Goal: Information Seeking & Learning: Learn about a topic

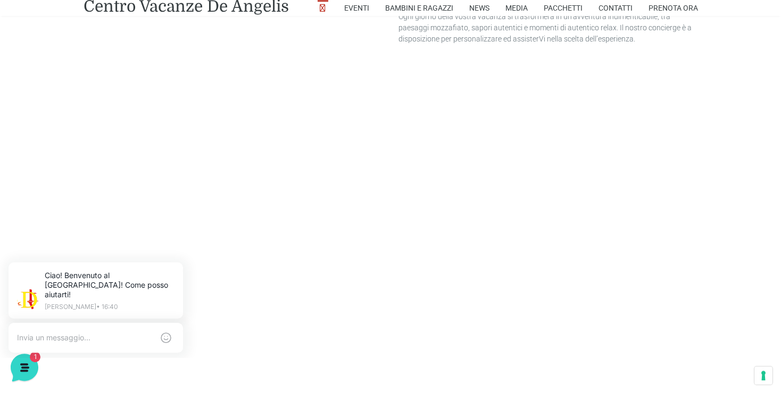
scroll to position [2358, 0]
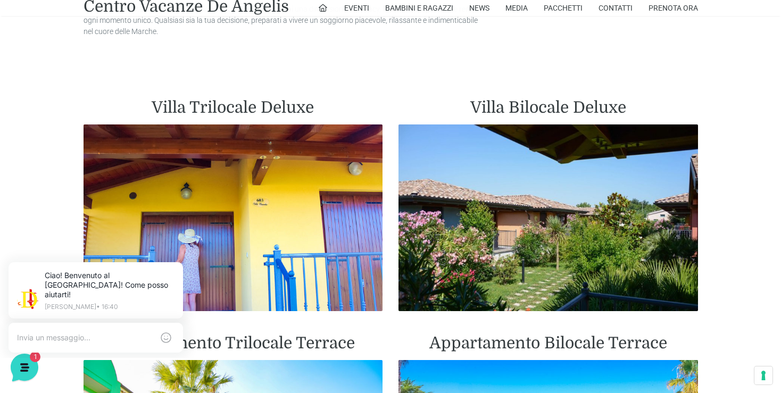
scroll to position [786, 0]
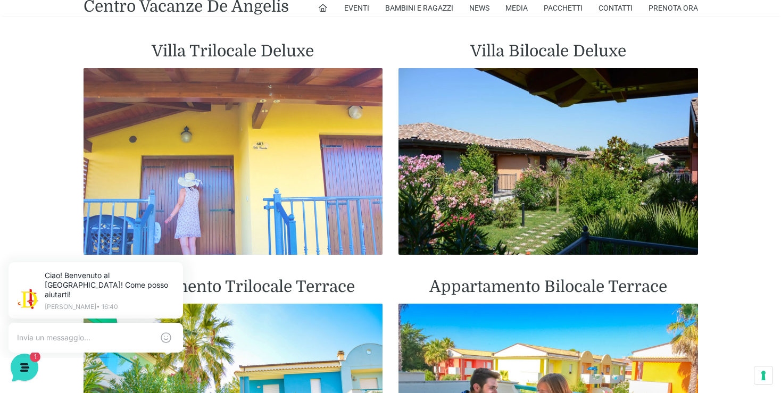
click at [211, 157] on img at bounding box center [232, 161] width 299 height 187
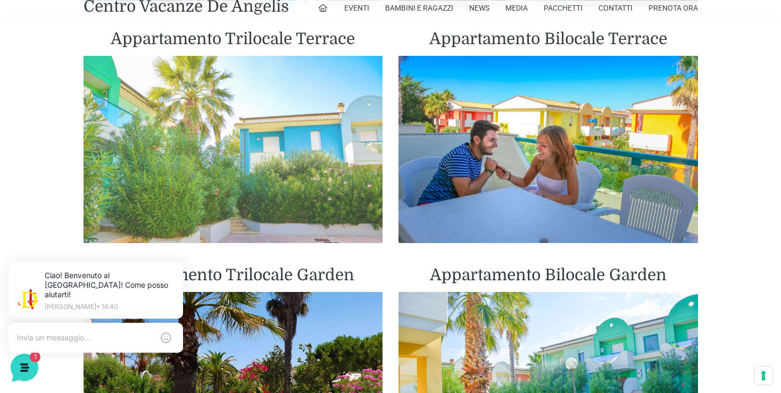
scroll to position [1010, 0]
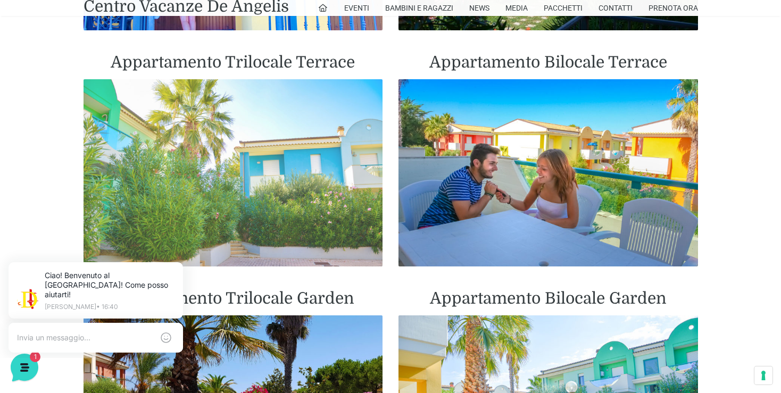
click at [253, 118] on img at bounding box center [232, 172] width 299 height 187
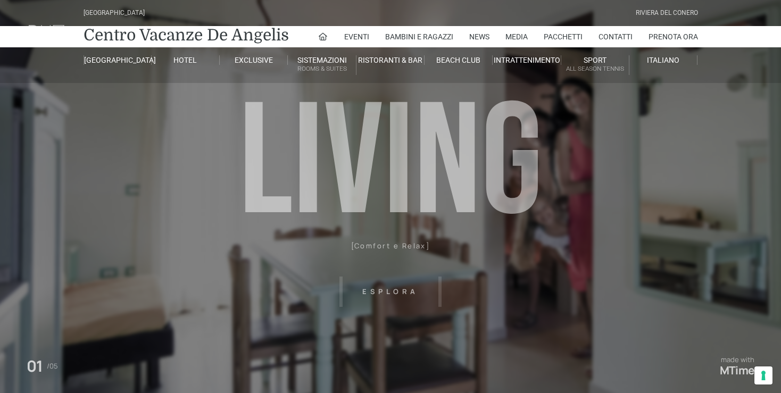
scroll to position [449, 0]
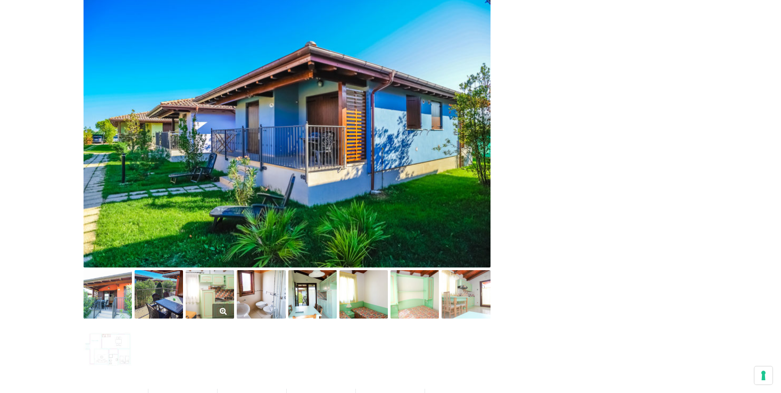
click at [213, 288] on img at bounding box center [210, 294] width 48 height 48
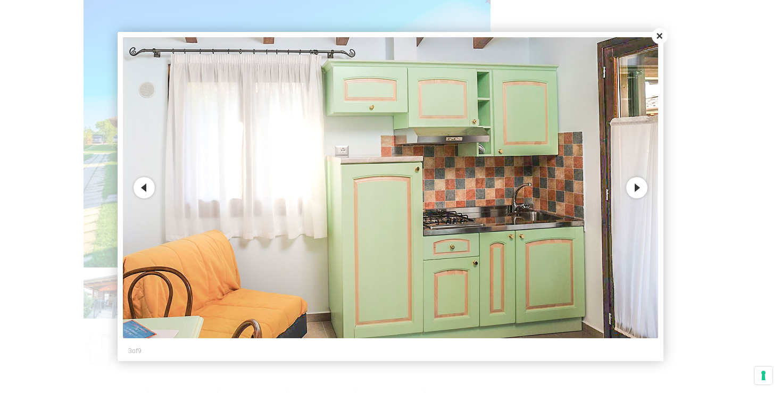
click at [631, 189] on button "Next" at bounding box center [636, 187] width 21 height 21
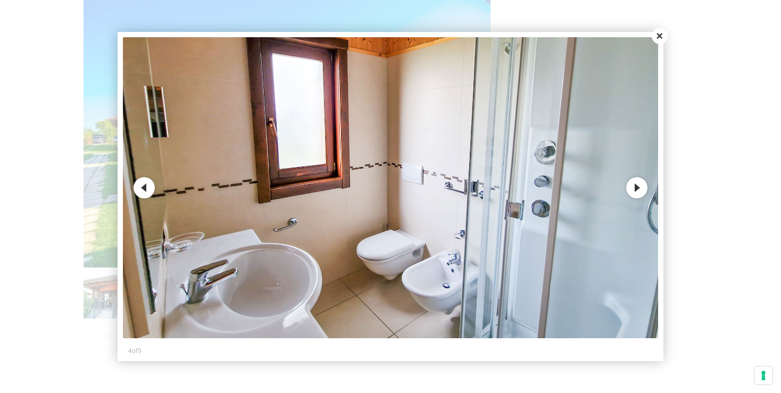
click at [631, 189] on button "Next" at bounding box center [636, 187] width 21 height 21
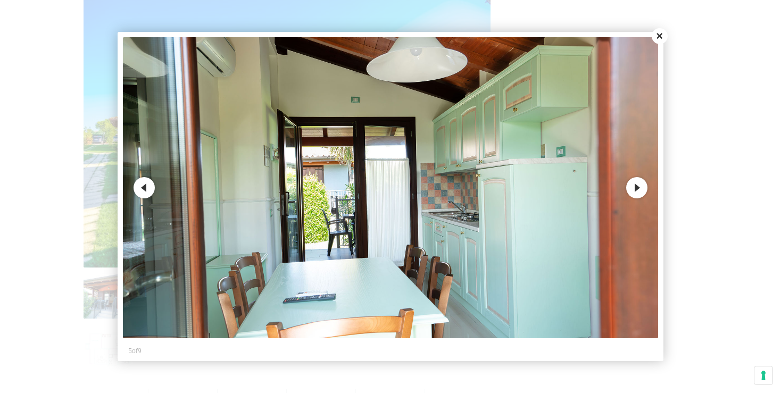
click at [658, 37] on button "Close" at bounding box center [659, 36] width 16 height 16
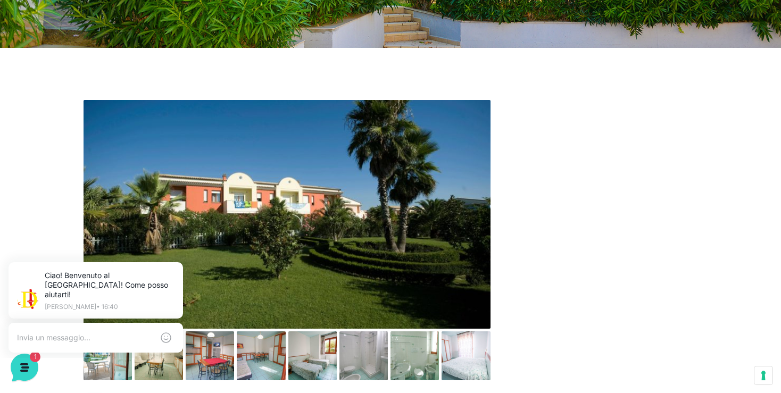
scroll to position [449, 0]
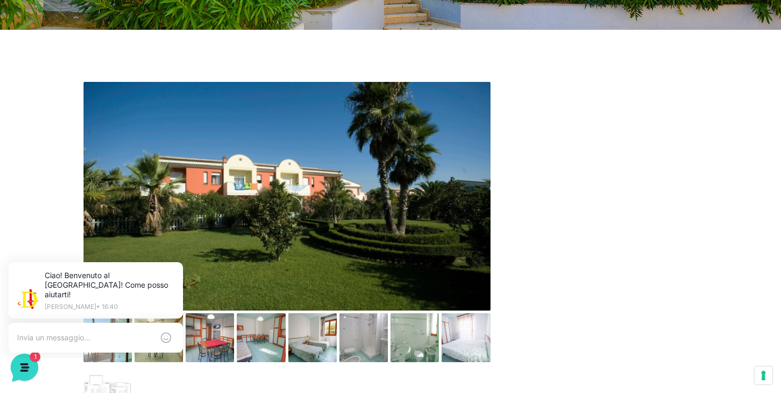
click at [250, 191] on img at bounding box center [286, 196] width 407 height 229
click at [388, 181] on img at bounding box center [286, 196] width 407 height 229
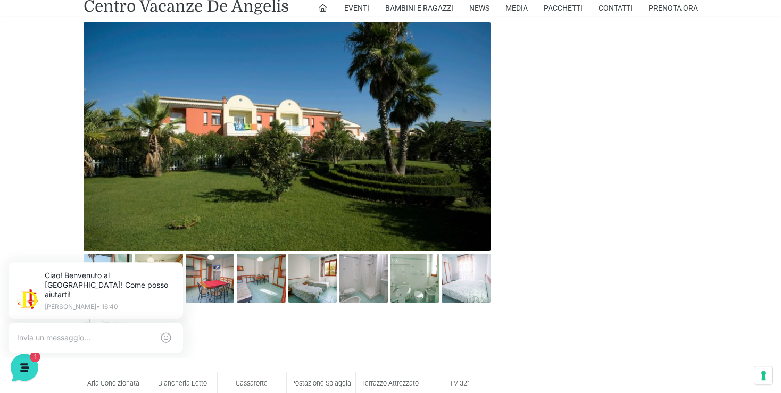
scroll to position [561, 0]
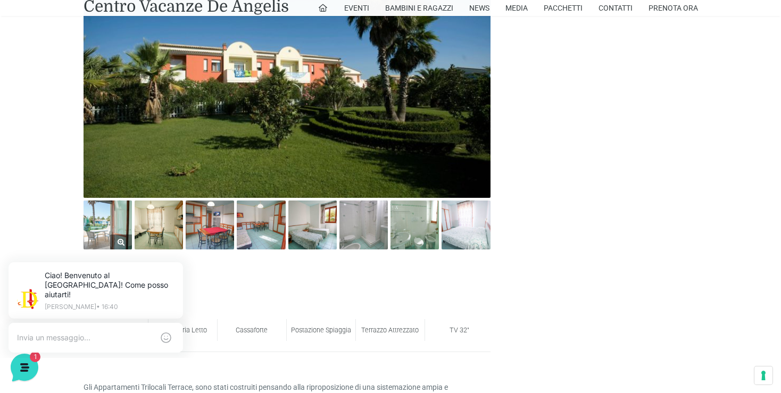
click at [118, 219] on img at bounding box center [107, 224] width 48 height 48
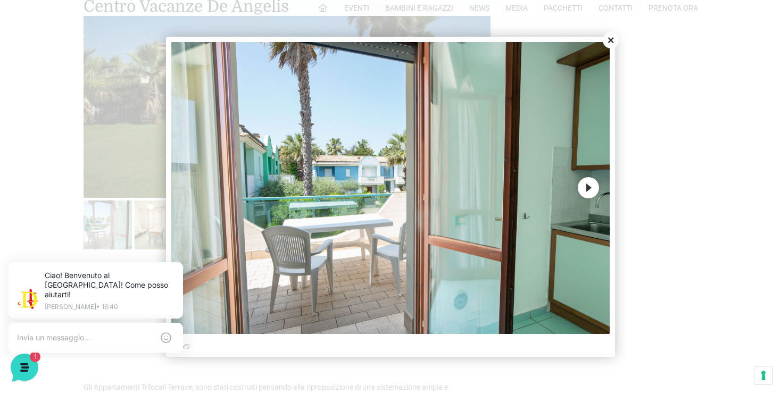
click at [590, 190] on button "Next" at bounding box center [587, 187] width 21 height 21
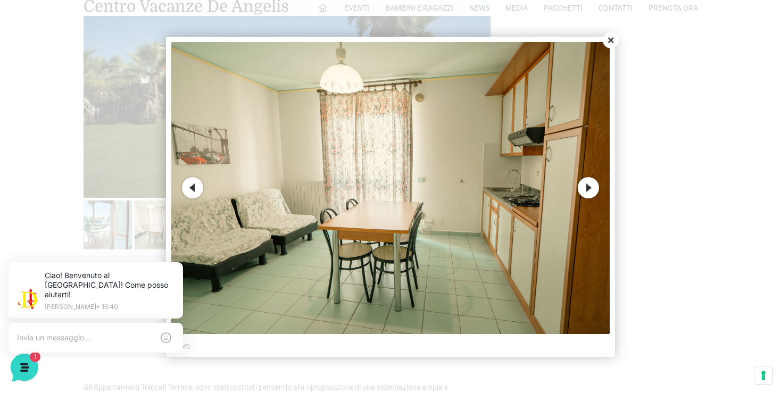
click at [588, 184] on button "Next" at bounding box center [587, 187] width 21 height 21
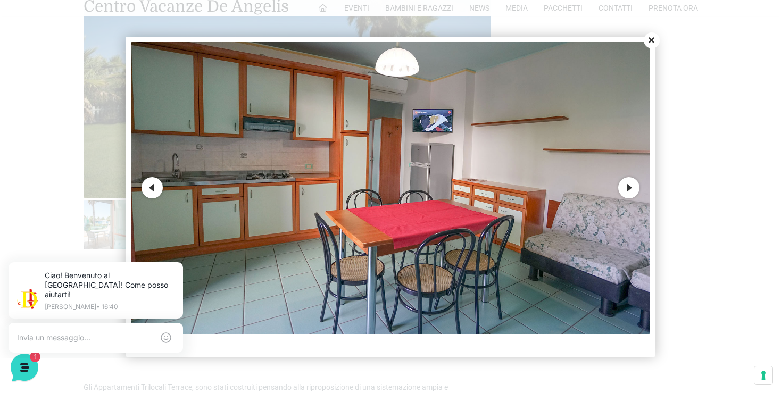
click at [633, 194] on button "Next" at bounding box center [628, 187] width 21 height 21
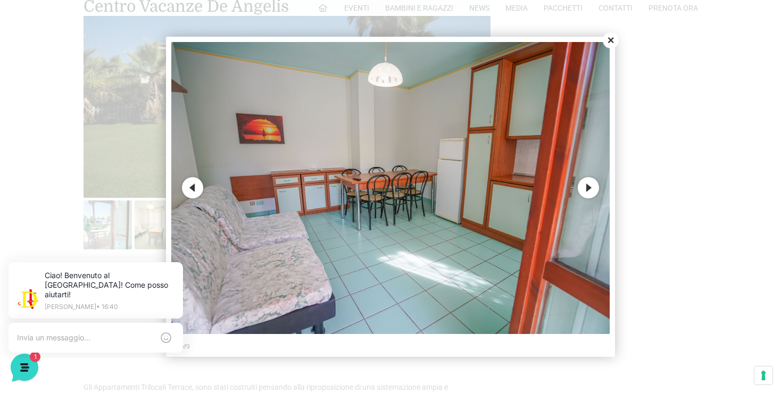
click at [586, 187] on button "Next" at bounding box center [587, 187] width 21 height 21
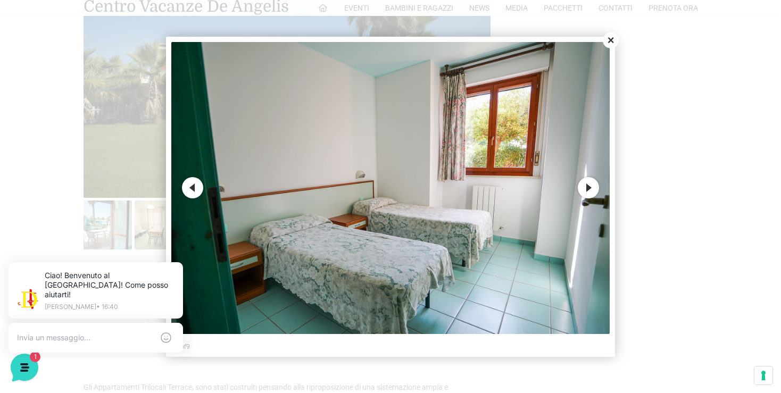
click at [586, 187] on button "Next" at bounding box center [587, 187] width 21 height 21
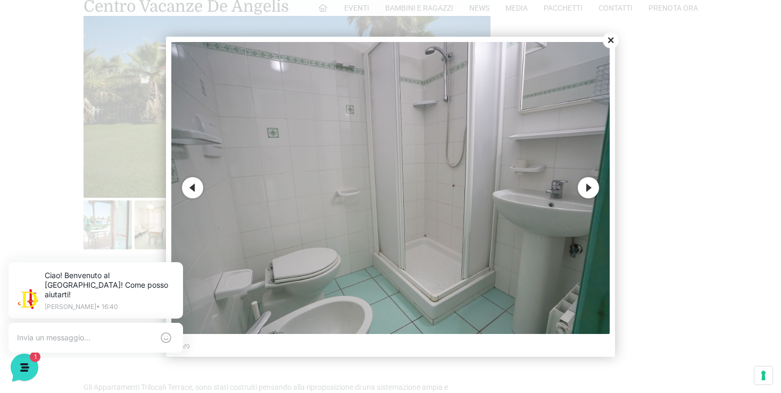
click at [586, 187] on button "Next" at bounding box center [587, 187] width 21 height 21
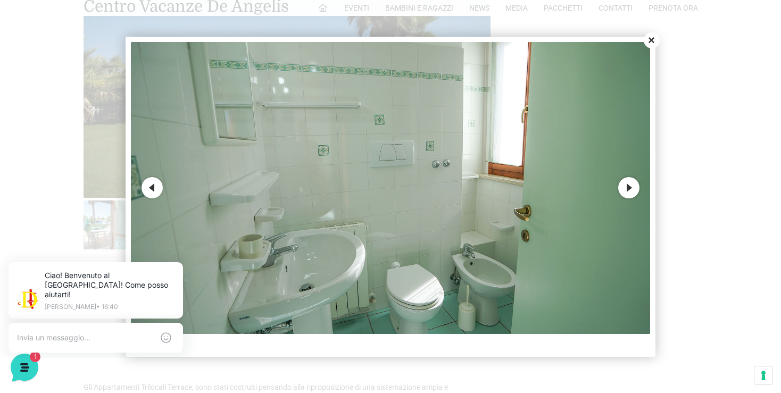
click at [635, 189] on button "Next" at bounding box center [628, 187] width 21 height 21
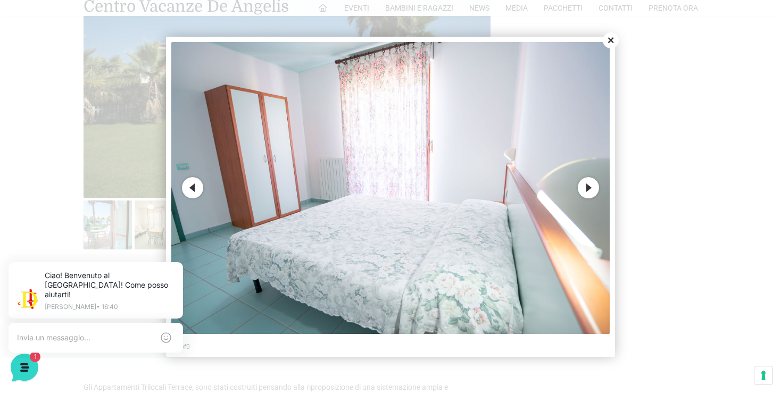
click at [588, 190] on button "Next" at bounding box center [587, 187] width 21 height 21
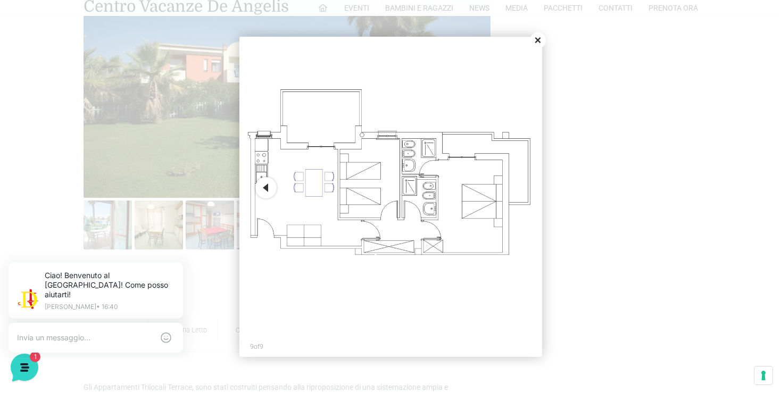
drag, startPoint x: 537, startPoint y: 39, endPoint x: 549, endPoint y: 24, distance: 19.3
click at [538, 39] on button "Close" at bounding box center [538, 40] width 16 height 16
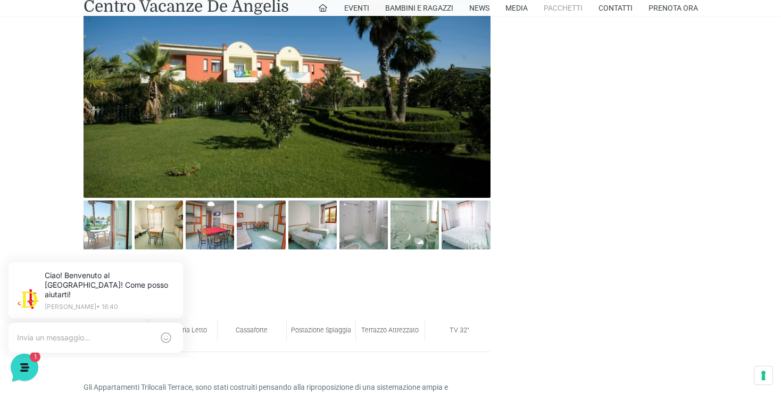
click at [563, 8] on link "Pacchetti" at bounding box center [562, 8] width 39 height 16
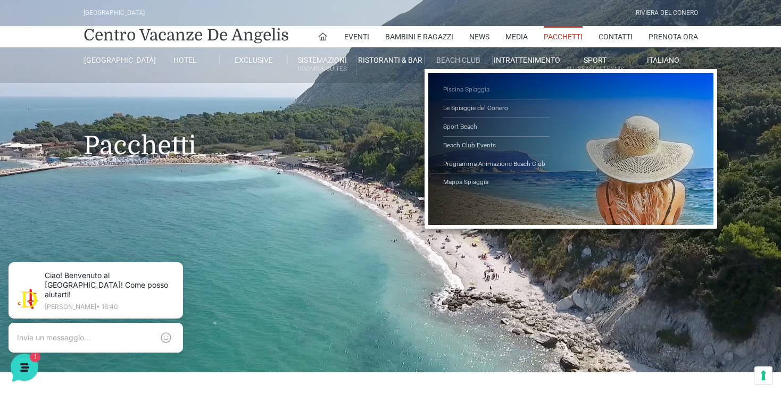
click at [472, 89] on link "Piscina Spiaggia" at bounding box center [496, 90] width 106 height 19
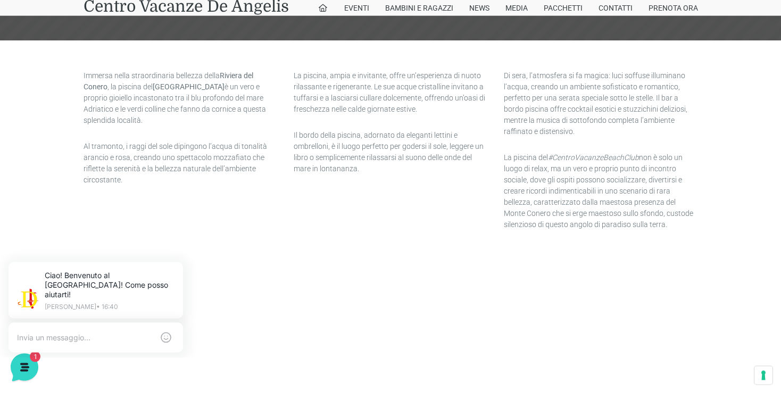
scroll to position [331, 0]
